Goal: Navigation & Orientation: Find specific page/section

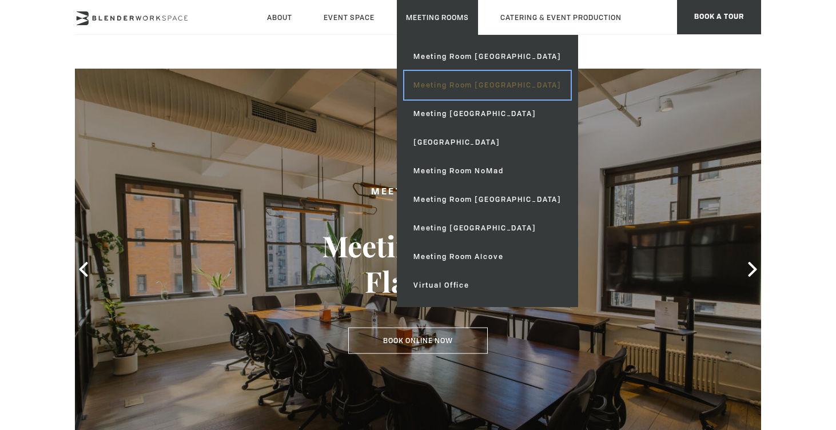
click at [442, 83] on link "Meeting Room [GEOGRAPHIC_DATA]" at bounding box center [487, 85] width 166 height 29
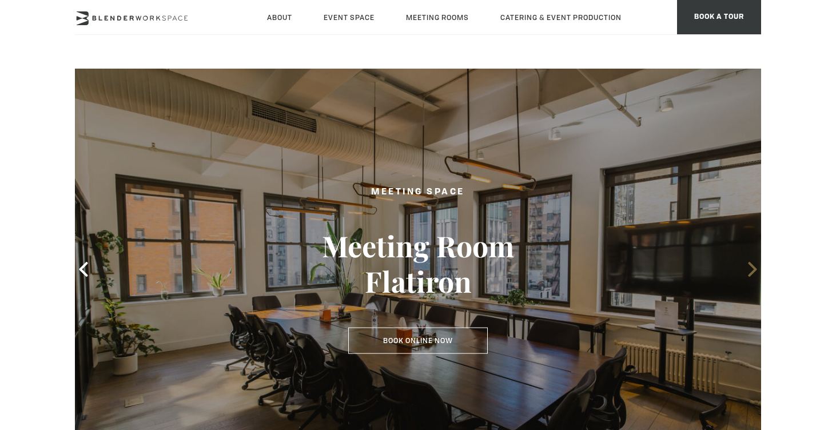
click at [752, 268] on icon at bounding box center [752, 269] width 15 height 15
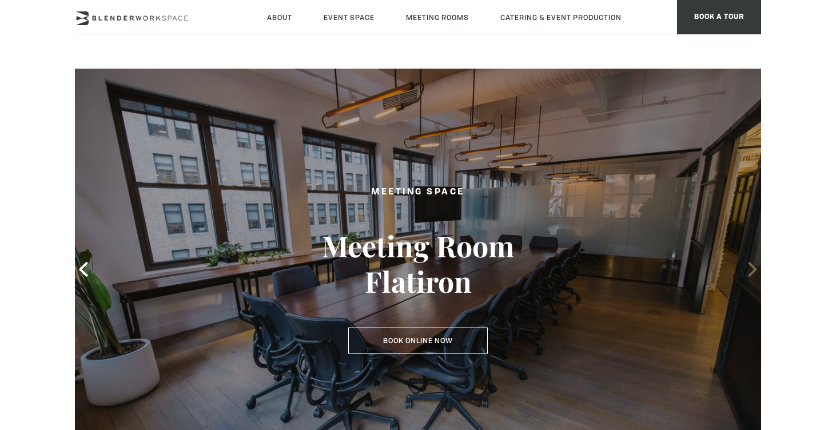
click at [752, 268] on icon at bounding box center [752, 269] width 15 height 15
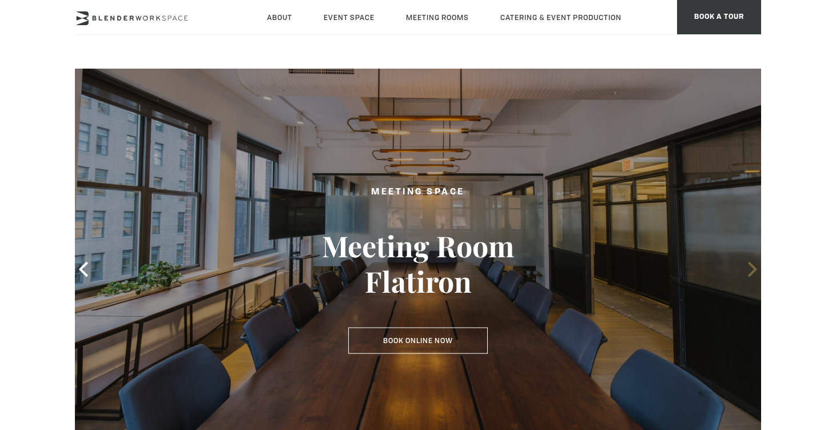
click at [752, 268] on icon at bounding box center [752, 269] width 15 height 15
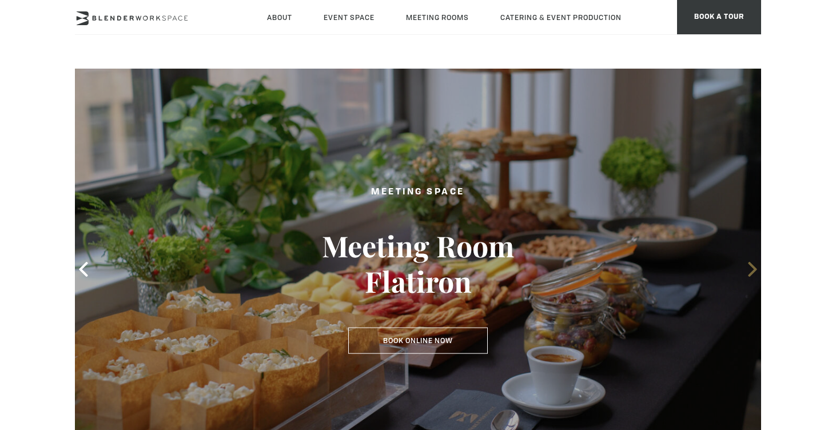
click at [752, 268] on icon at bounding box center [752, 269] width 15 height 15
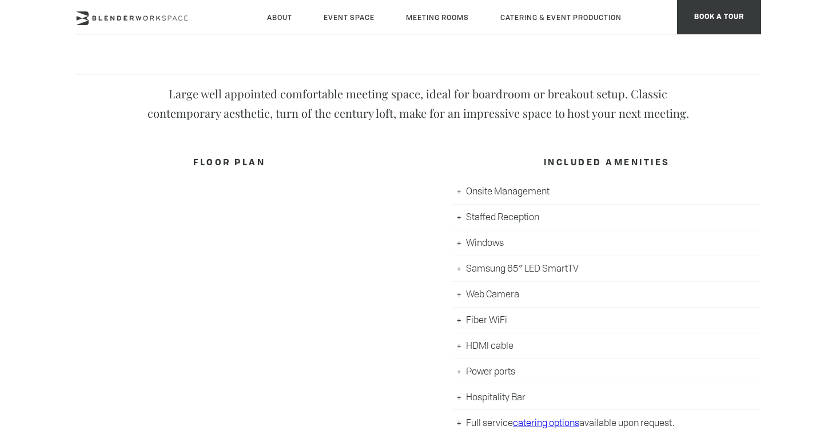
scroll to position [555, 0]
